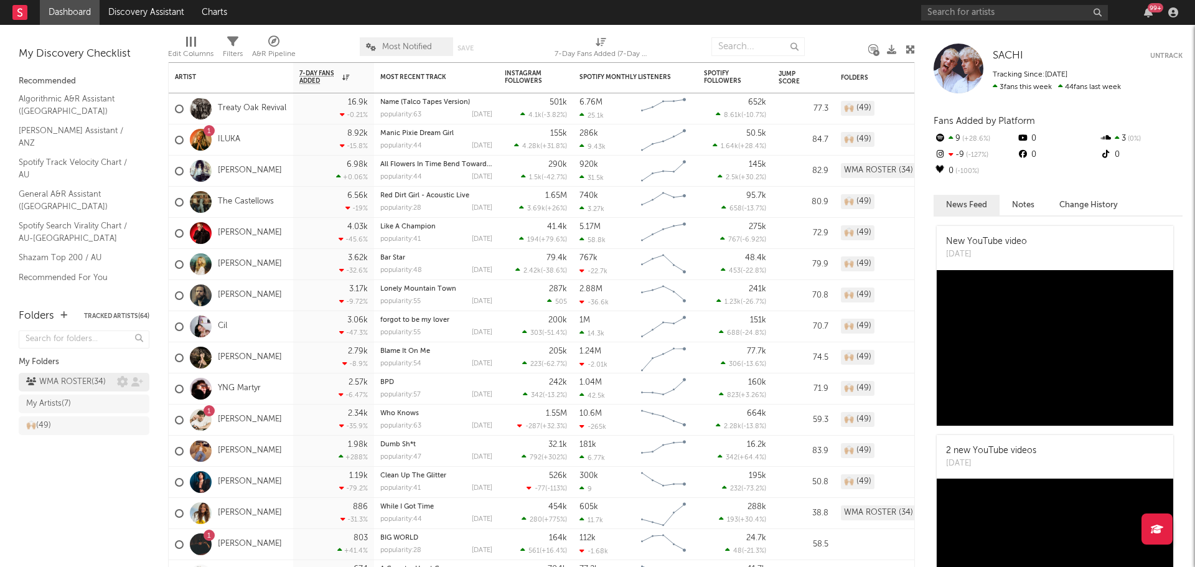
click at [76, 379] on div "WMA ROSTER ( 34 )" at bounding box center [66, 382] width 80 height 15
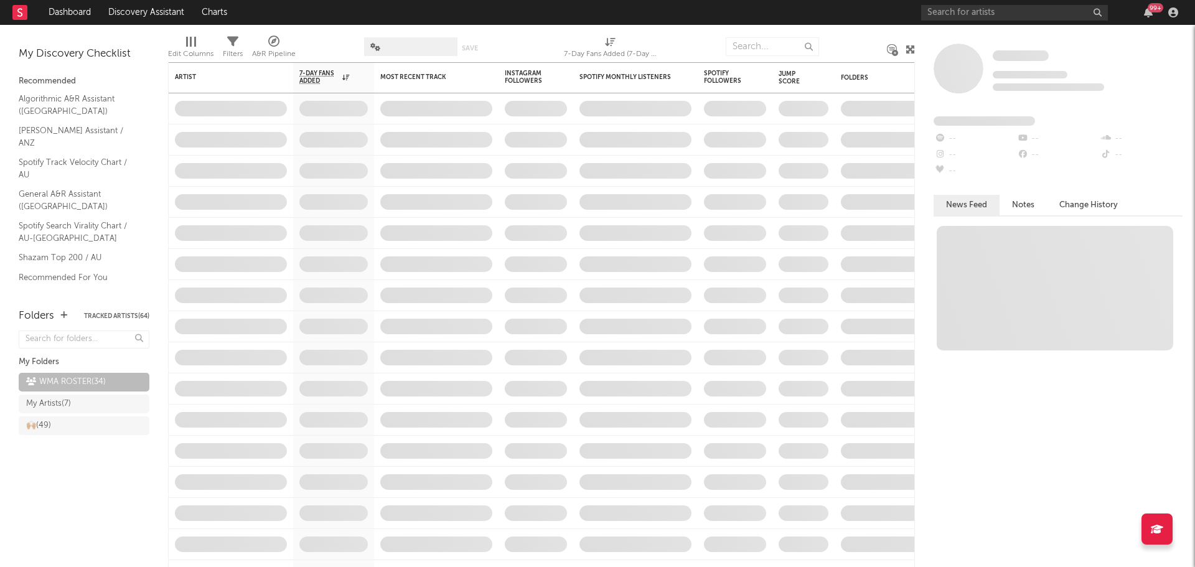
click at [393, 45] on span at bounding box center [410, 46] width 93 height 19
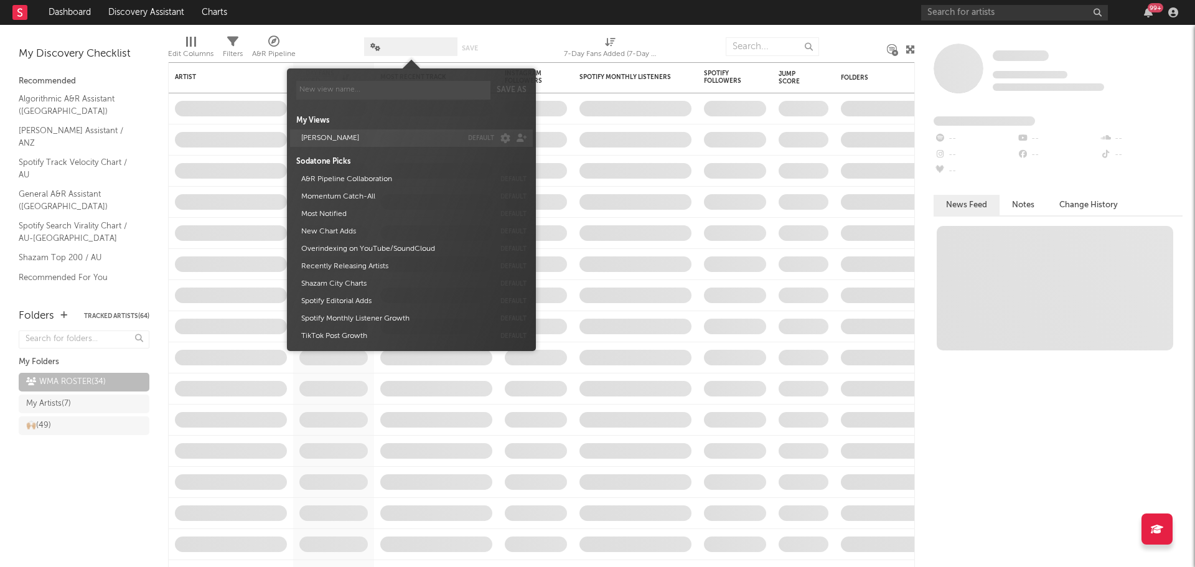
click at [365, 139] on button "ALEX DEFAULTY" at bounding box center [379, 137] width 165 height 17
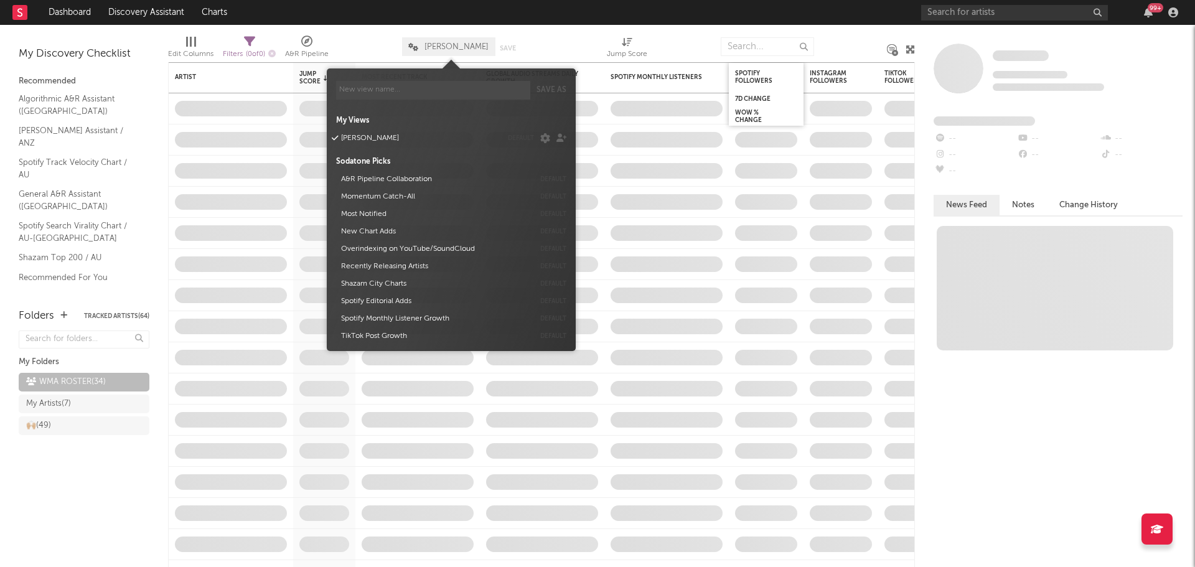
drag, startPoint x: 417, startPoint y: 29, endPoint x: 698, endPoint y: 85, distance: 287.0
click at [418, 29] on div "Edit Columns Filters ( 0 of 0 ) A&R Pipeline ALEX DEFAULTY Save Save as Jump Sc…" at bounding box center [541, 43] width 747 height 37
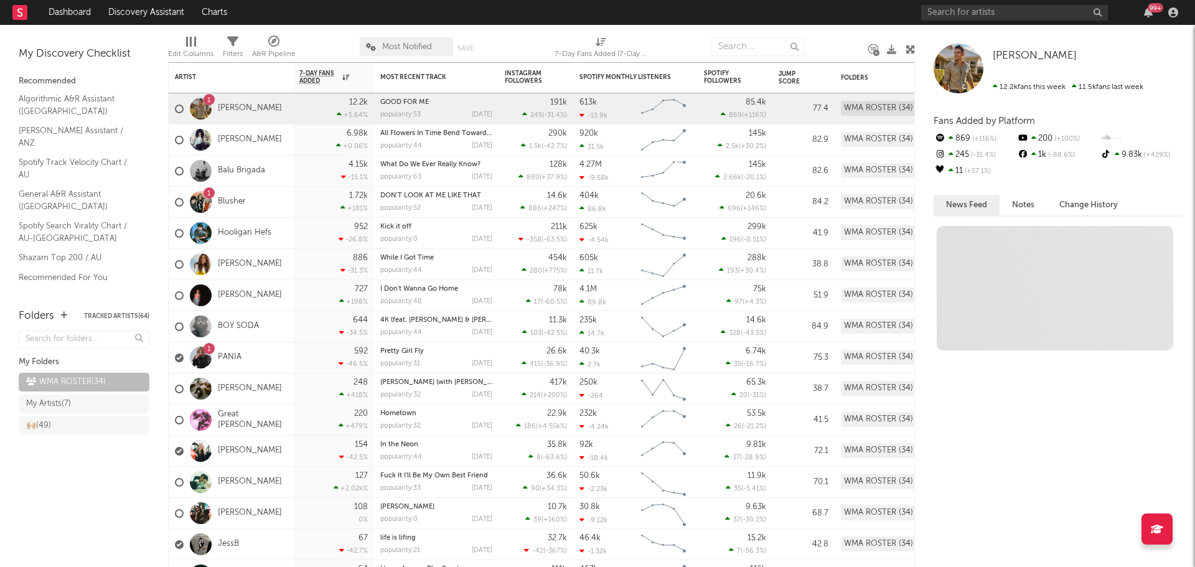
click at [423, 53] on span "Most Notified" at bounding box center [406, 46] width 93 height 19
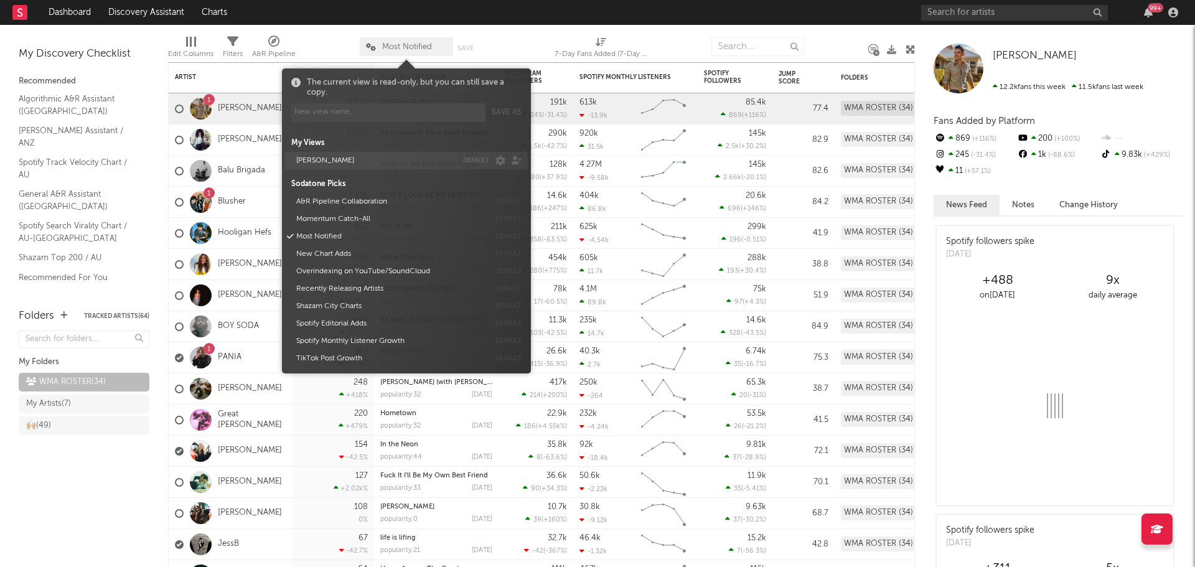
click at [375, 161] on button "ALEX DEFAULTY" at bounding box center [374, 160] width 165 height 17
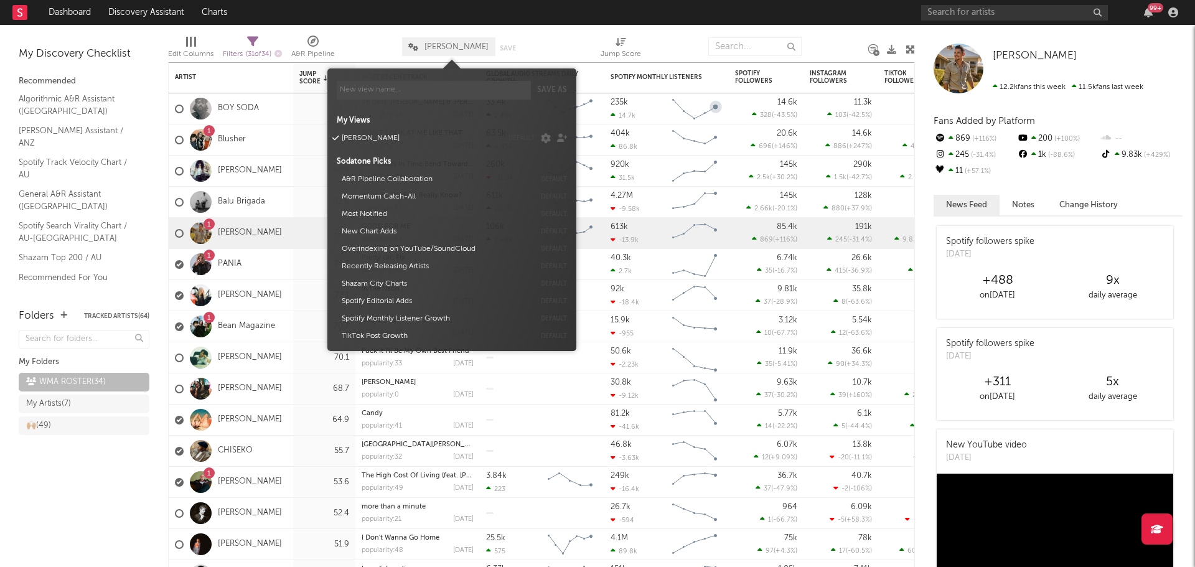
click at [564, 32] on div at bounding box center [566, 46] width 49 height 31
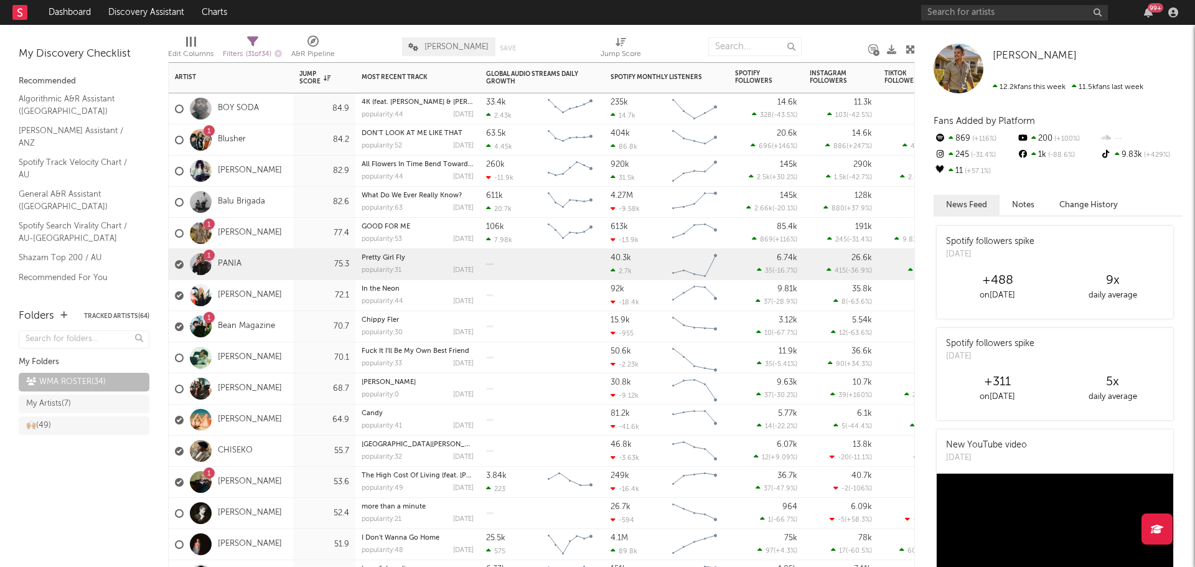
click at [285, 256] on div "1 PANIA" at bounding box center [231, 264] width 124 height 31
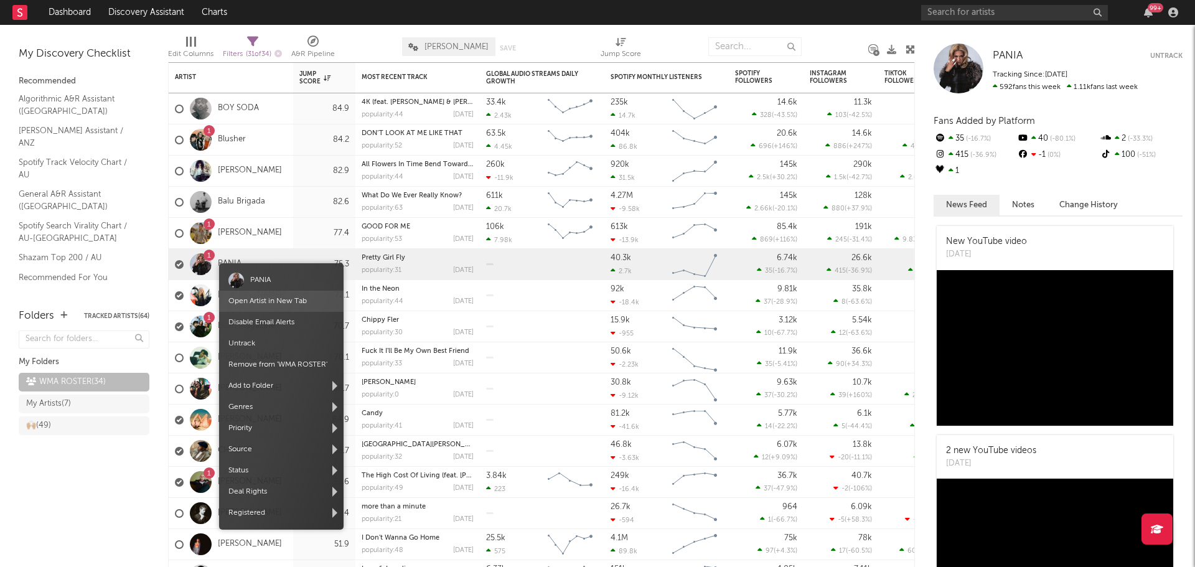
click at [261, 293] on span "Open Artist in New Tab" at bounding box center [281, 301] width 124 height 21
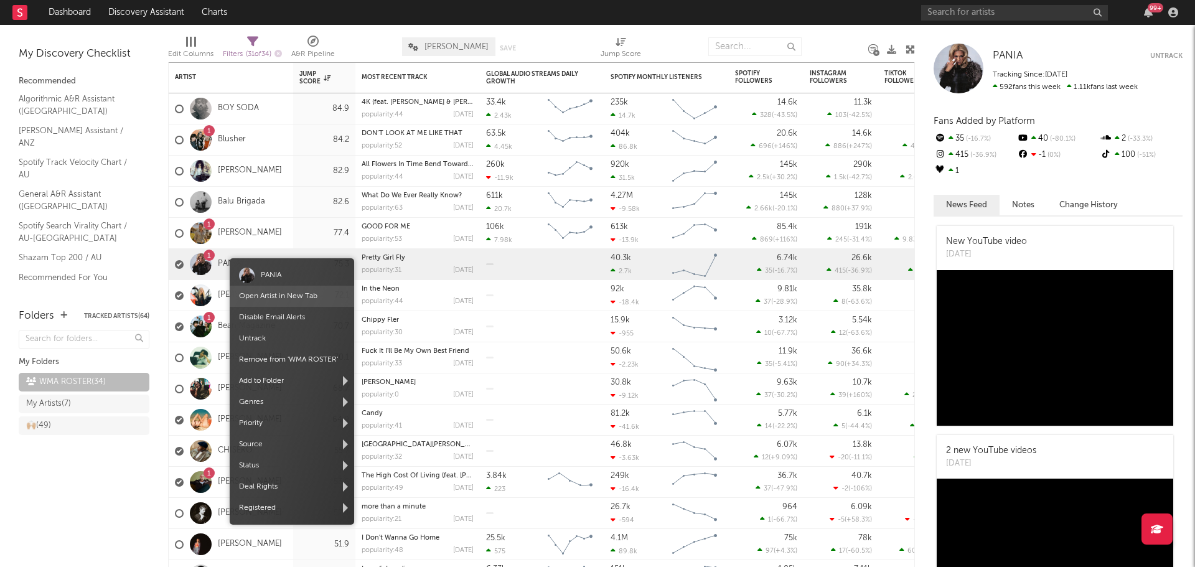
click at [281, 293] on link "Open Artist in New Tab" at bounding box center [278, 296] width 78 height 7
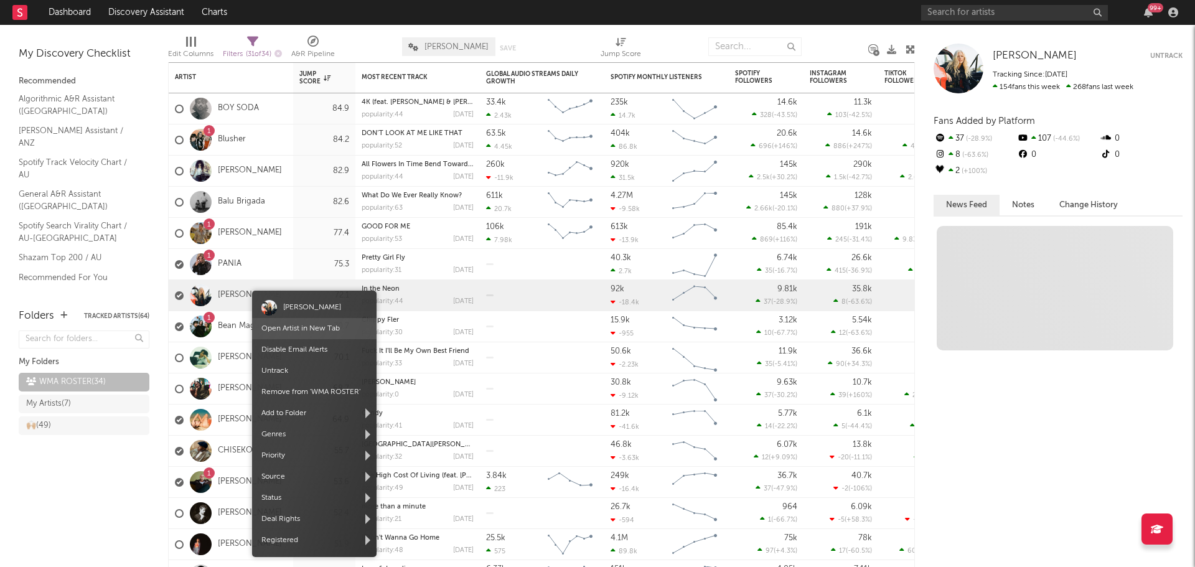
click at [304, 332] on link "Open Artist in New Tab" at bounding box center [300, 328] width 78 height 7
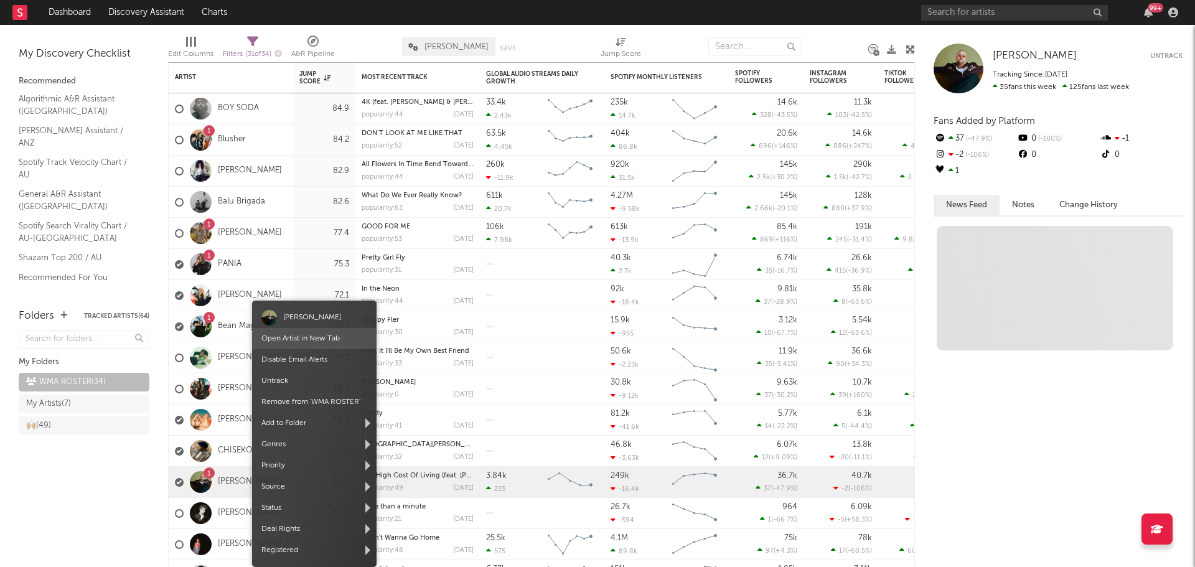
click at [306, 345] on span "Open Artist in New Tab" at bounding box center [314, 338] width 124 height 21
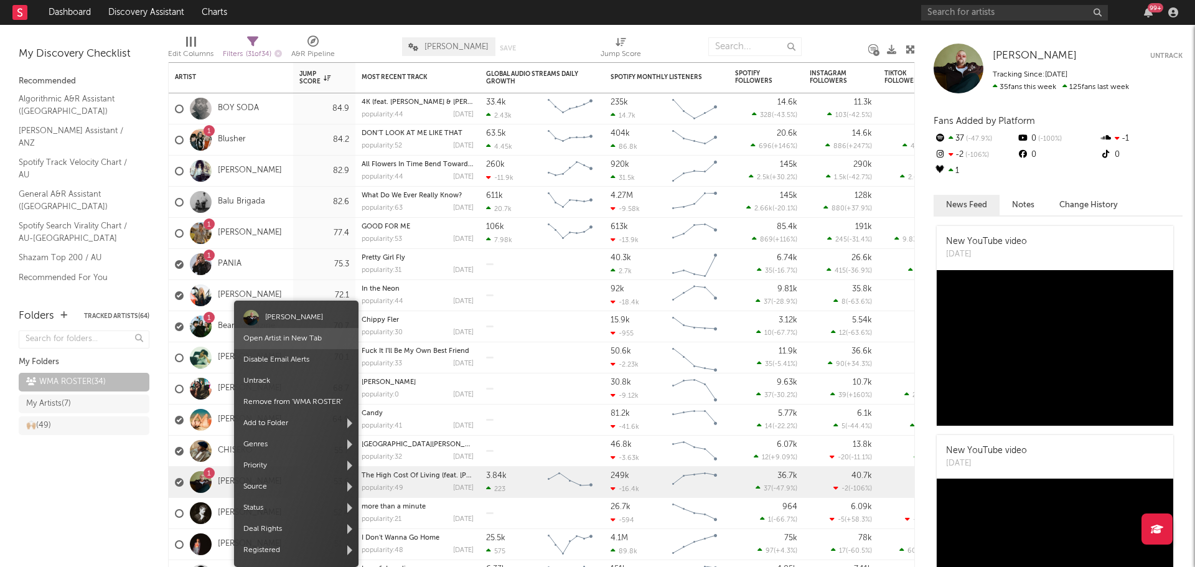
click at [308, 337] on link "Open Artist in New Tab" at bounding box center [282, 338] width 78 height 7
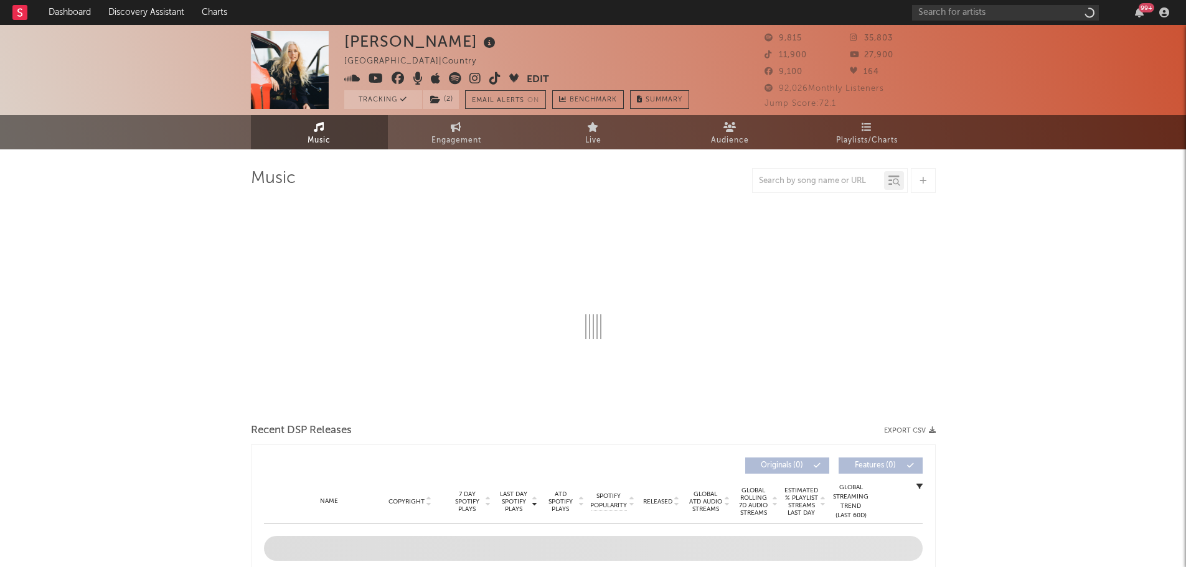
select select "6m"
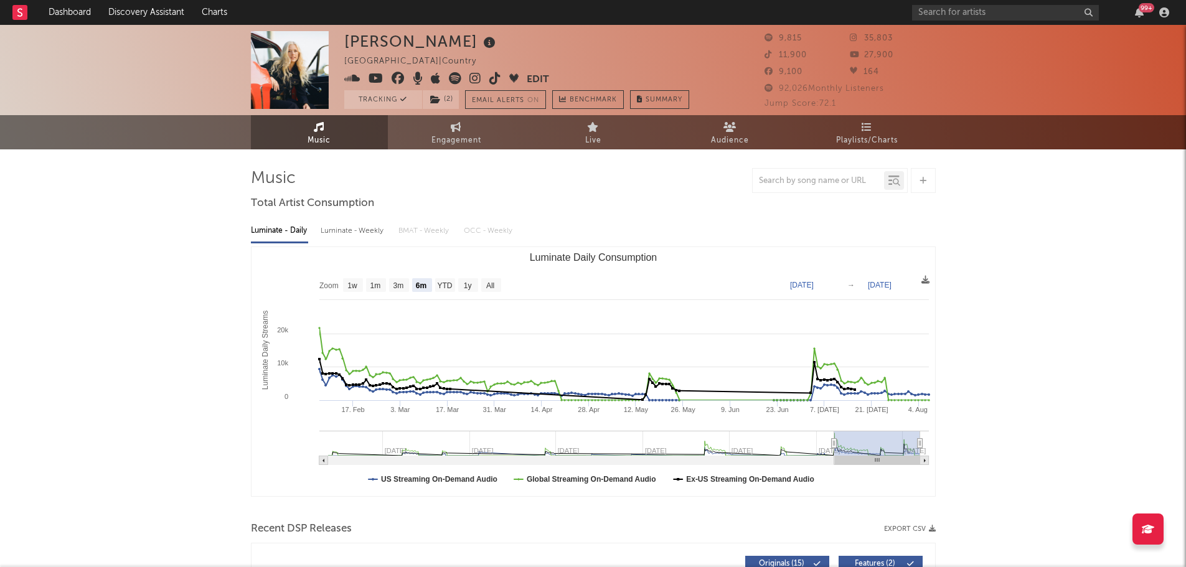
click at [455, 132] on link "Engagement" at bounding box center [456, 132] width 137 height 34
select select "1w"
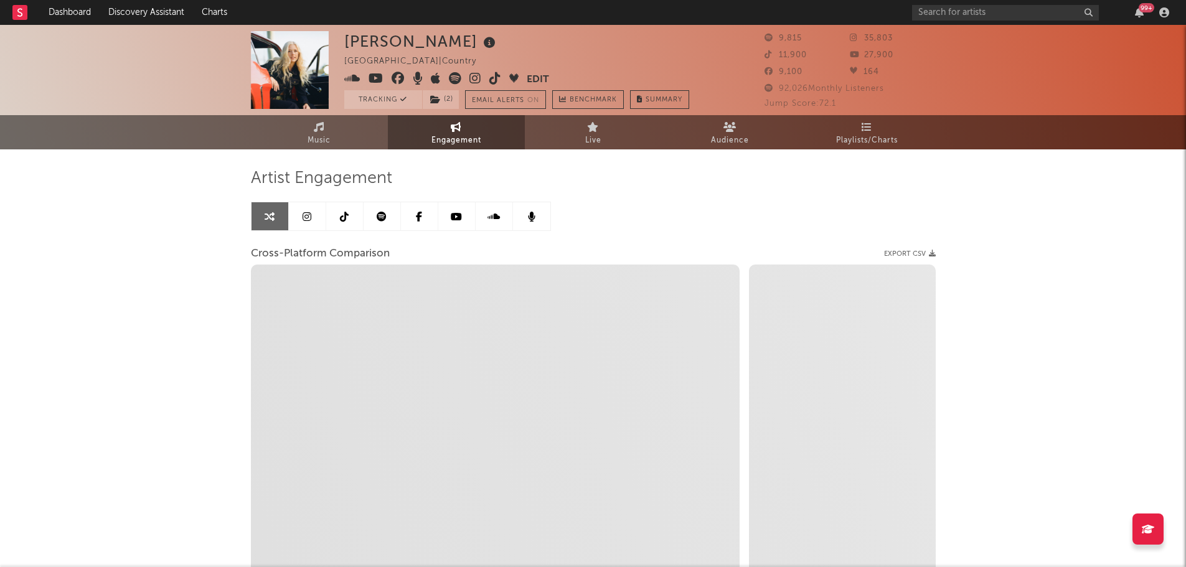
select select "1m"
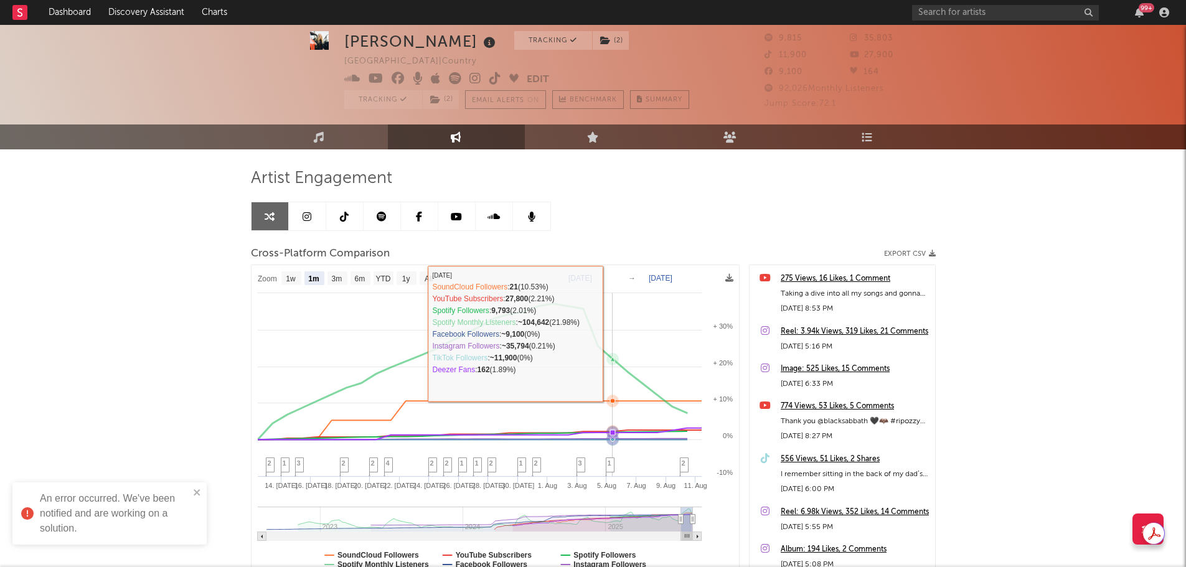
scroll to position [62, 0]
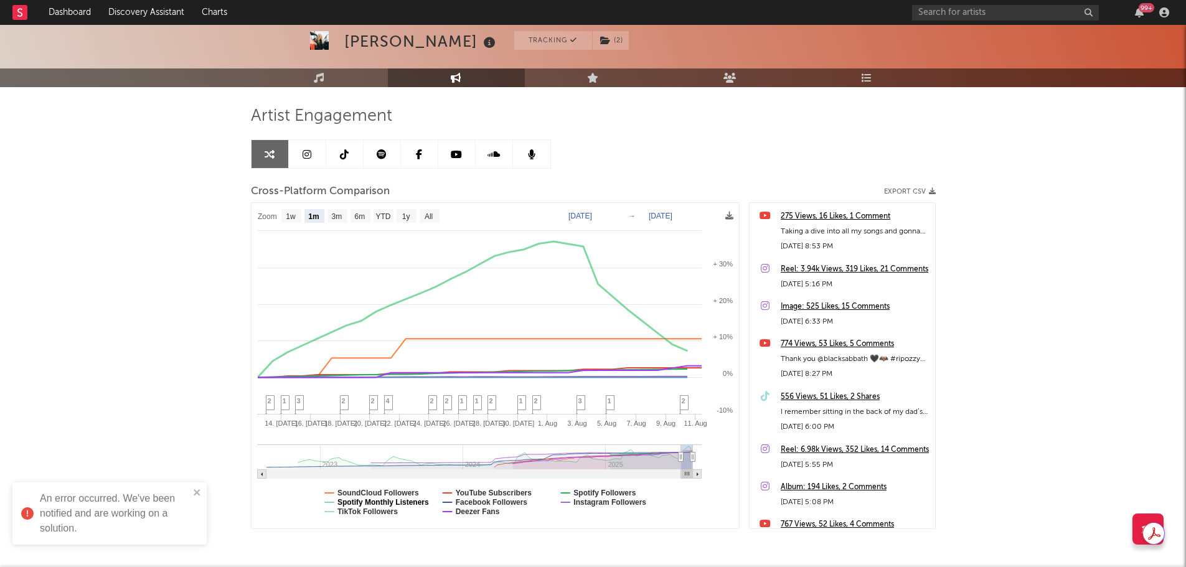
click at [410, 503] on text "Spotify Monthly Listeners" at bounding box center [383, 502] width 92 height 9
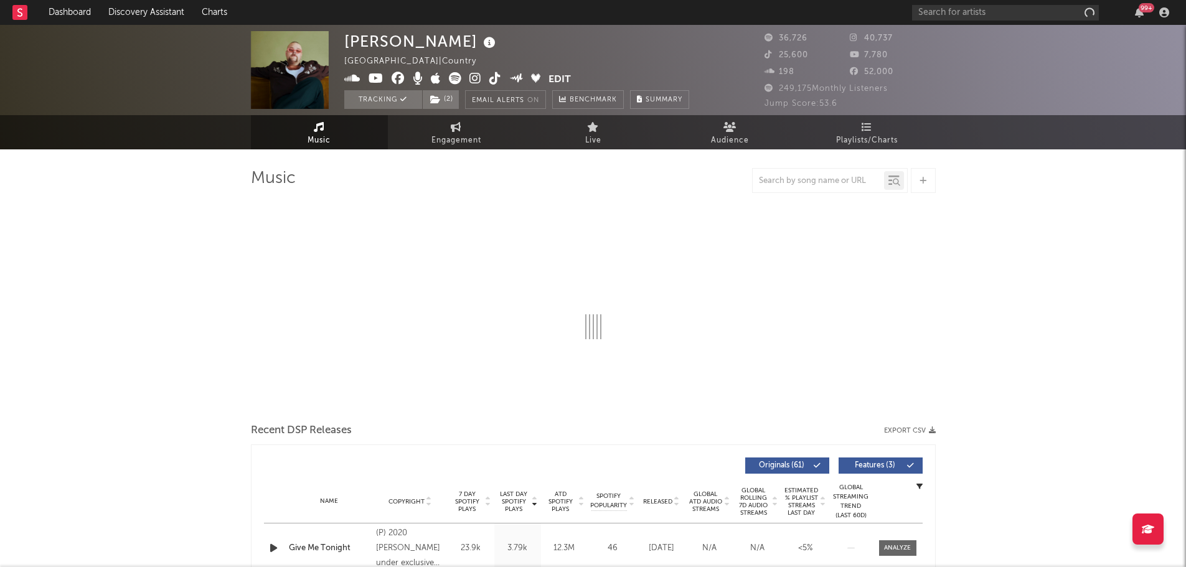
select select "6m"
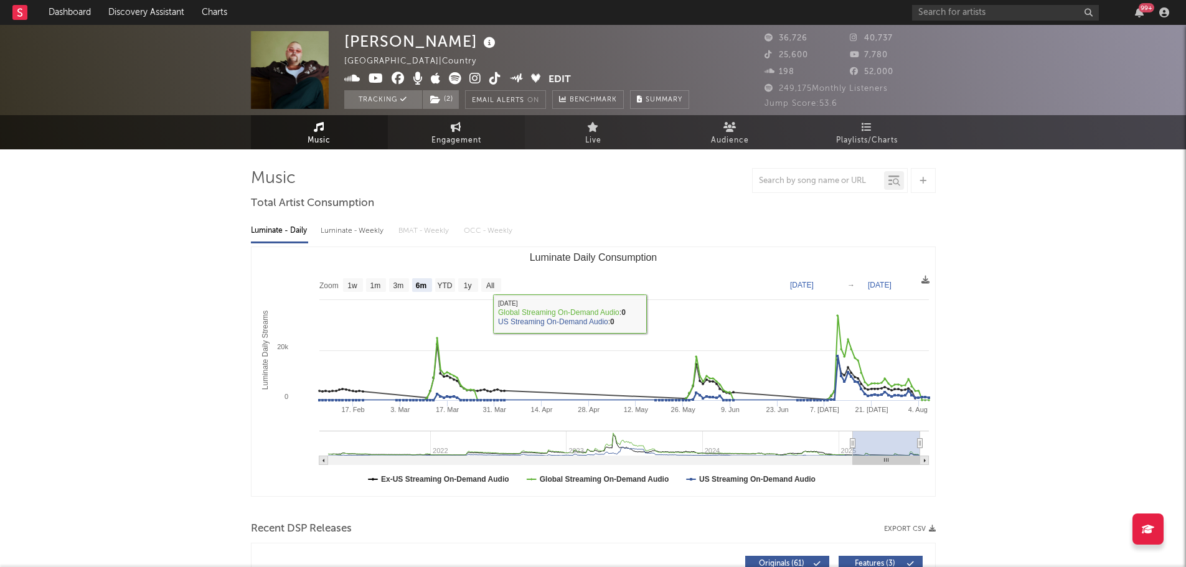
click at [442, 133] on span "Engagement" at bounding box center [456, 140] width 50 height 15
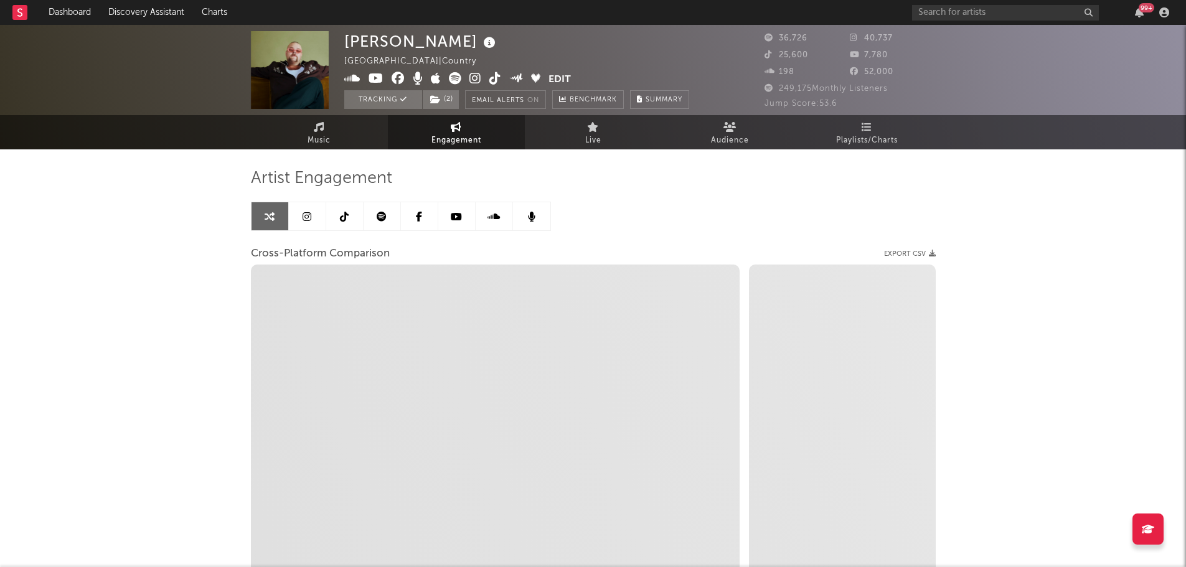
select select "1w"
select select "1m"
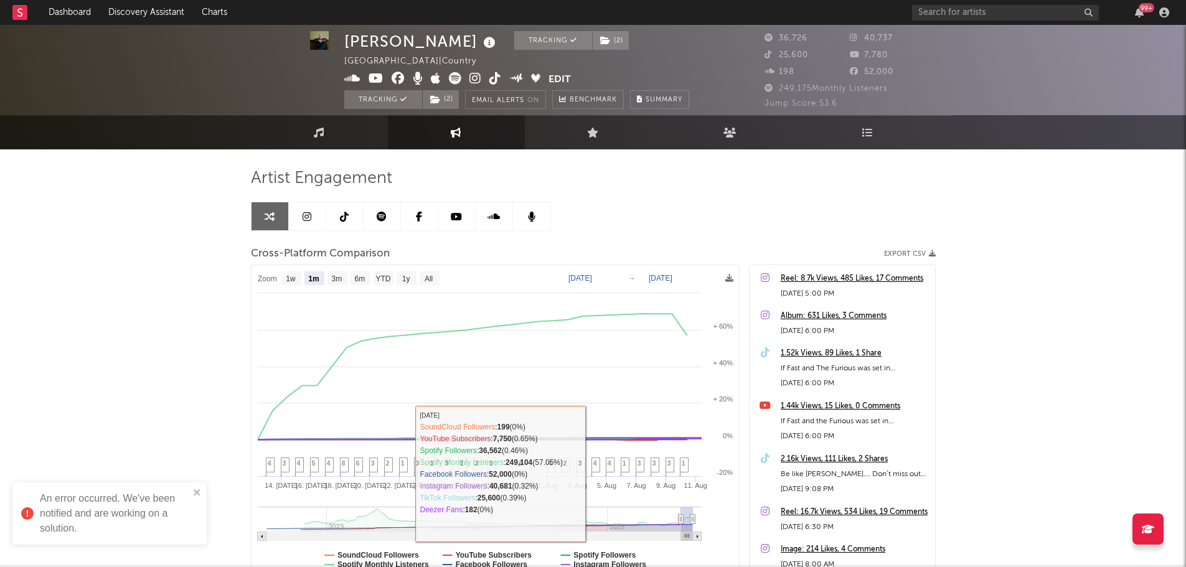
scroll to position [62, 0]
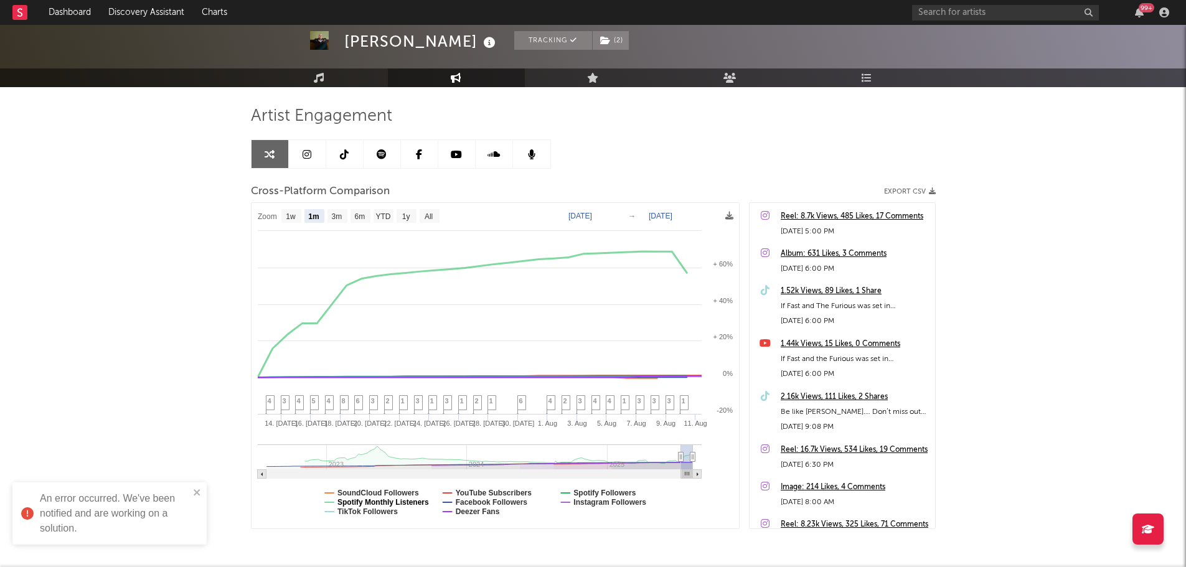
click at [396, 502] on text "Spotify Monthly Listeners" at bounding box center [383, 502] width 92 height 9
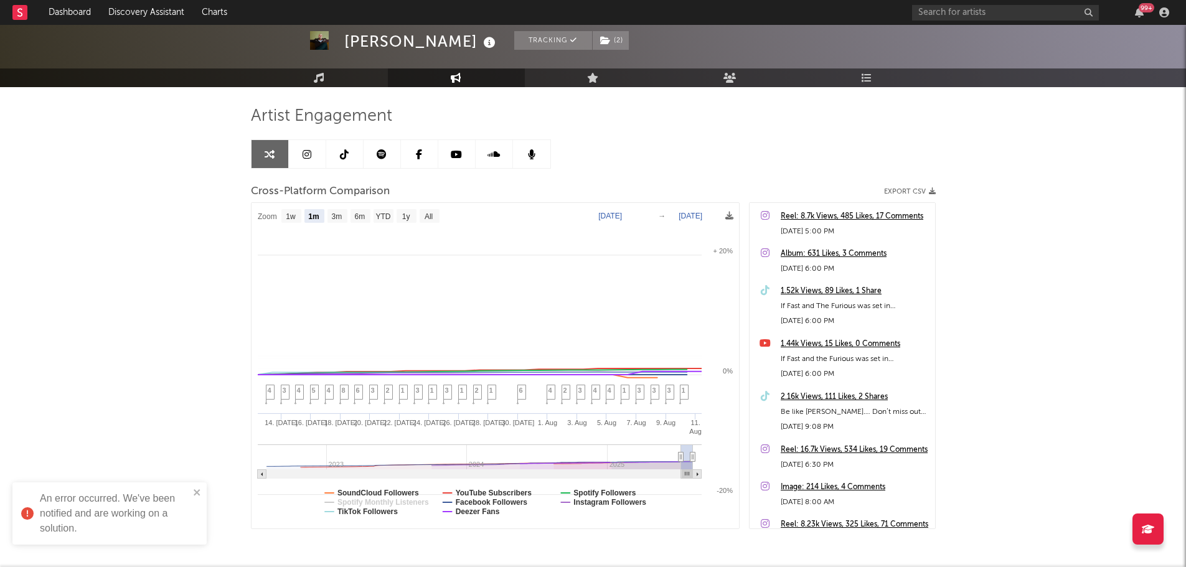
select select "1m"
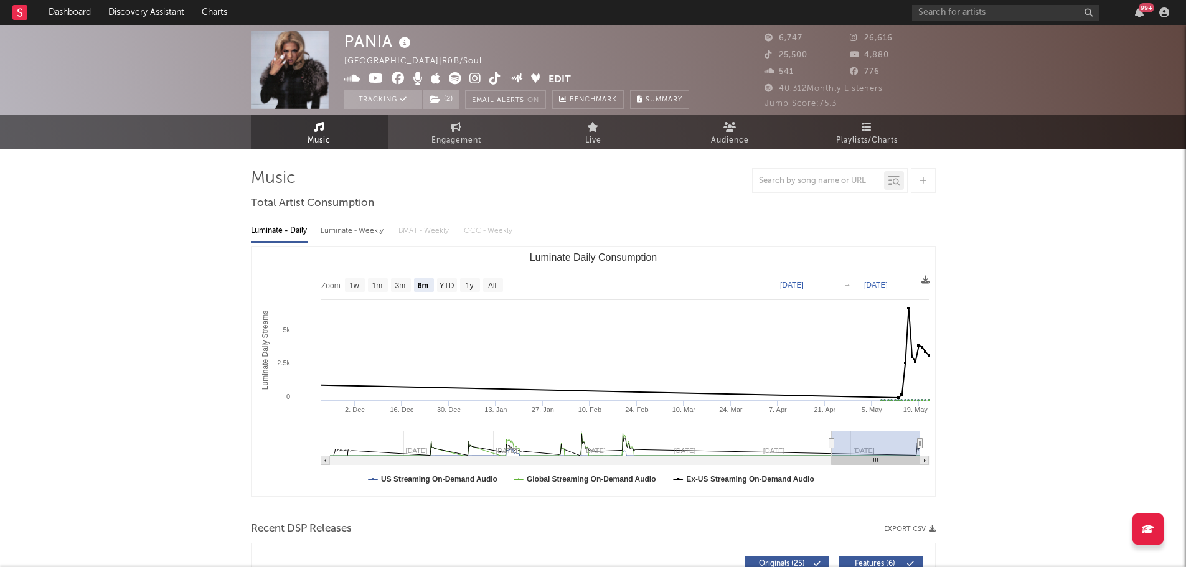
select select "6m"
drag, startPoint x: 432, startPoint y: 143, endPoint x: 466, endPoint y: 164, distance: 40.3
click at [432, 143] on span "Engagement" at bounding box center [456, 140] width 50 height 15
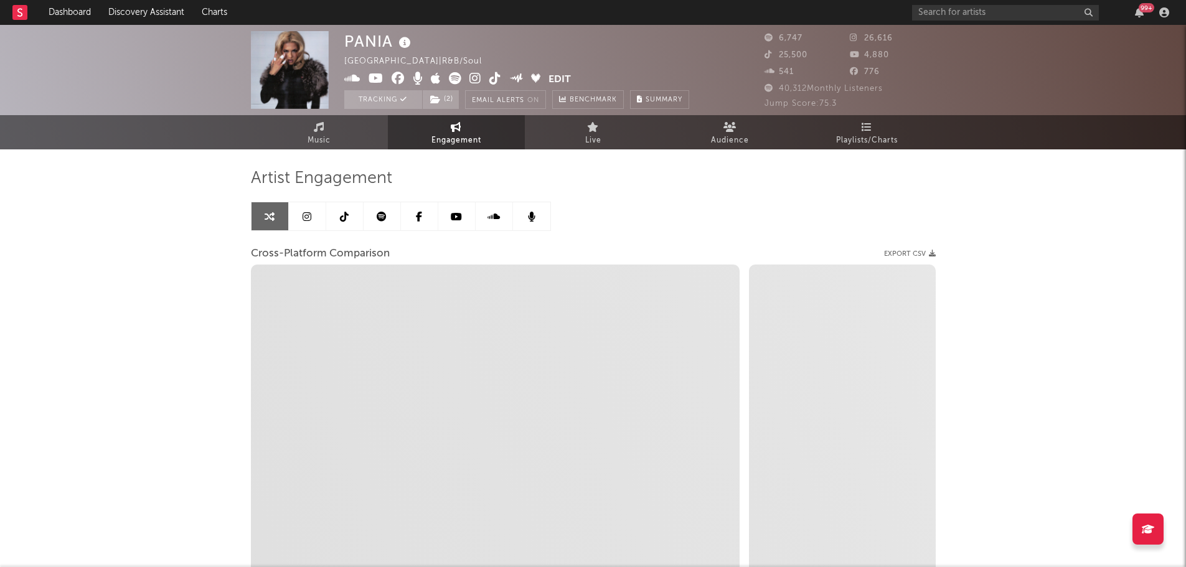
select select "1w"
select select "1m"
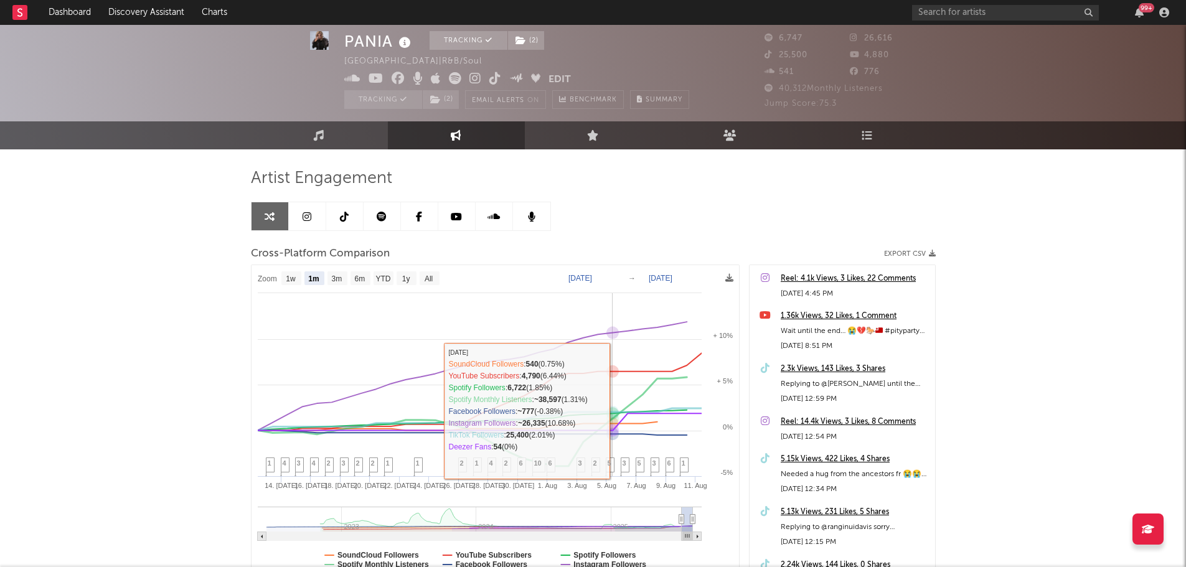
scroll to position [111, 0]
